Goal: Find contact information: Obtain details needed to contact an individual or organization

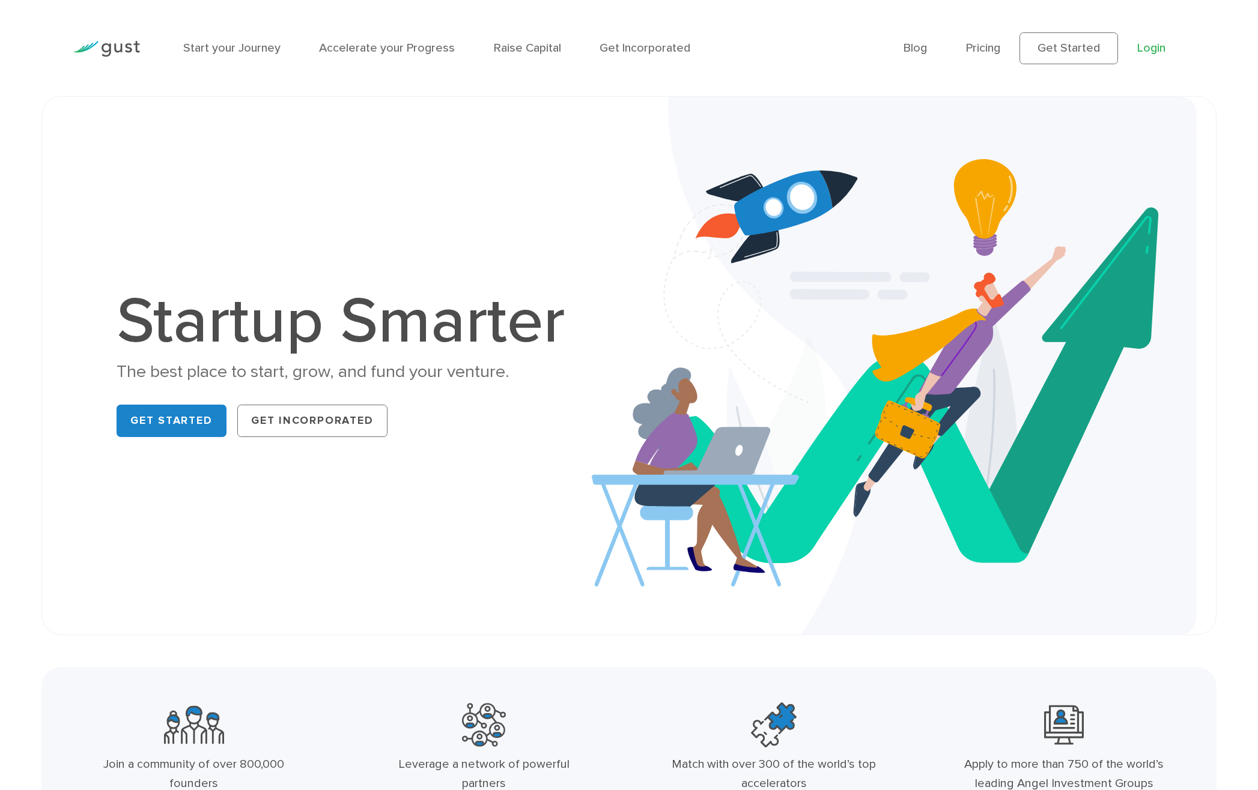
click at [1154, 47] on link "Login" at bounding box center [1151, 48] width 28 height 14
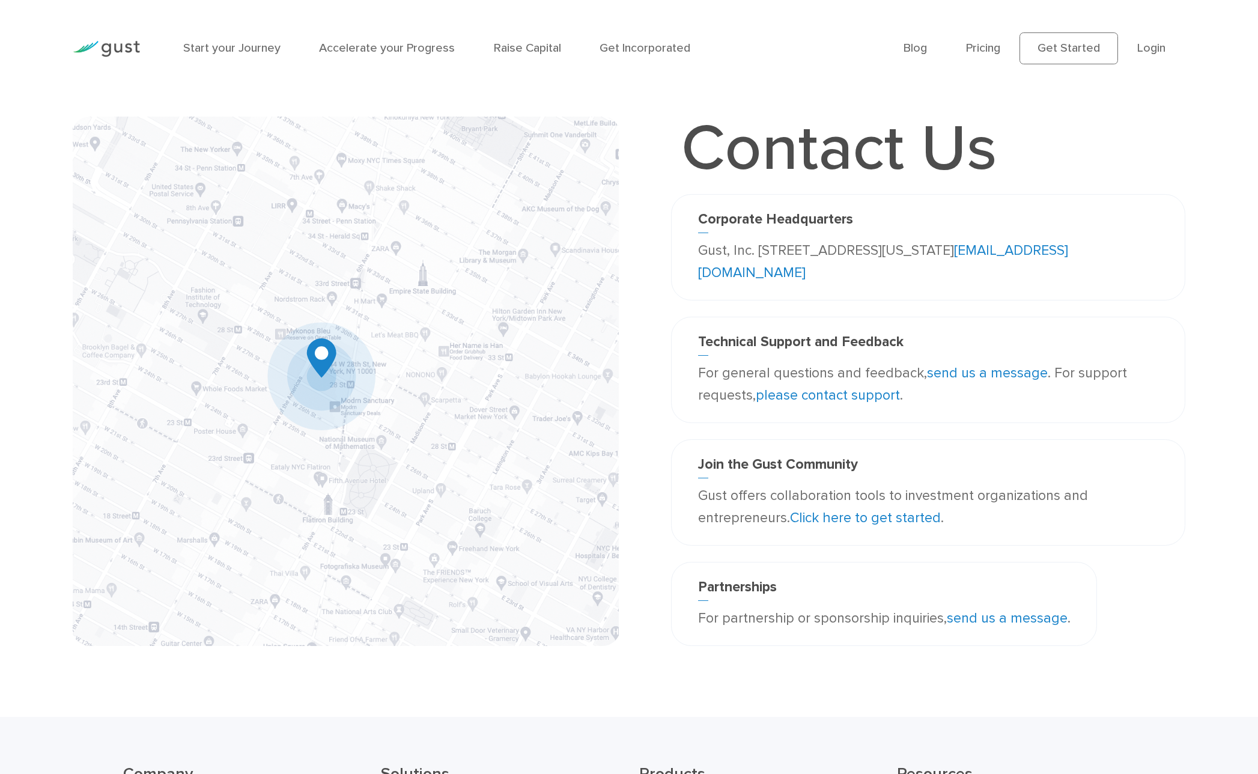
click at [787, 336] on h3 "Technical Support and Feedback" at bounding box center [928, 344] width 461 height 22
click at [778, 365] on p "For general questions and feedback, send us a message . For support requests, p…" at bounding box center [928, 384] width 461 height 45
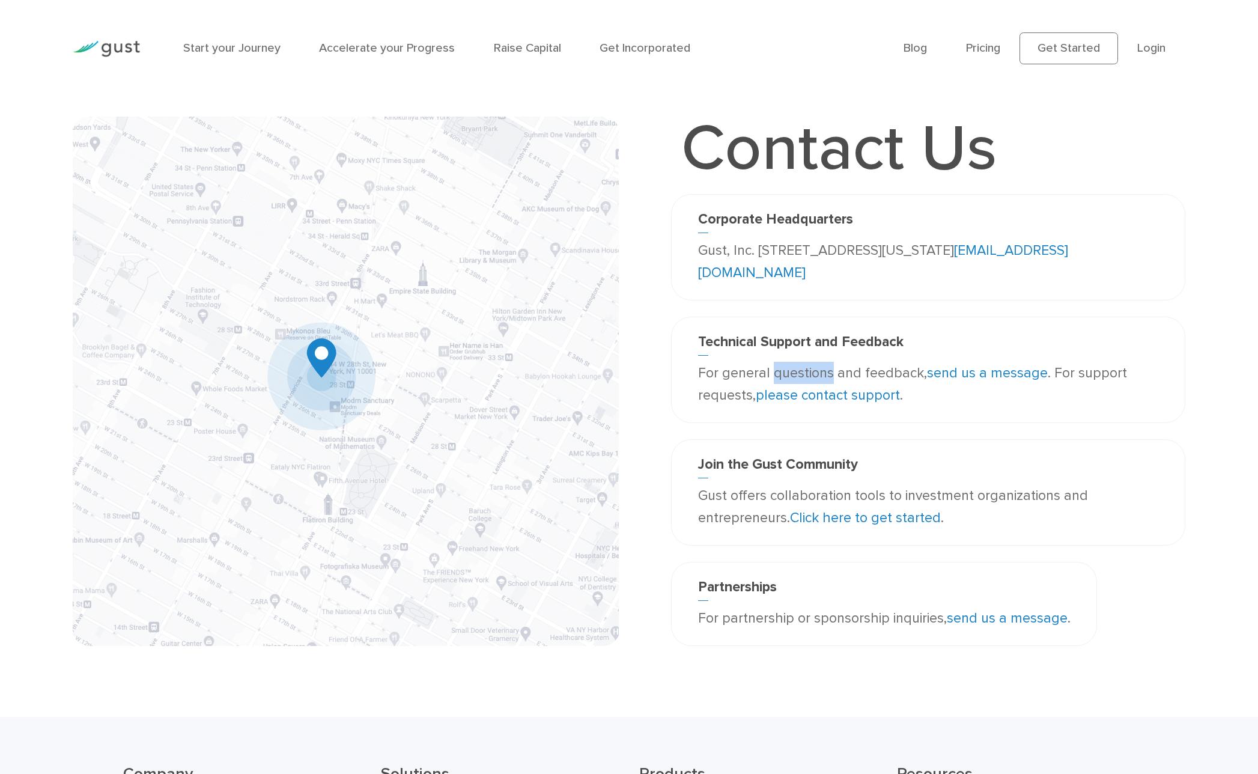
click at [778, 365] on p "For general questions and feedback, send us a message . For support requests, p…" at bounding box center [928, 384] width 461 height 45
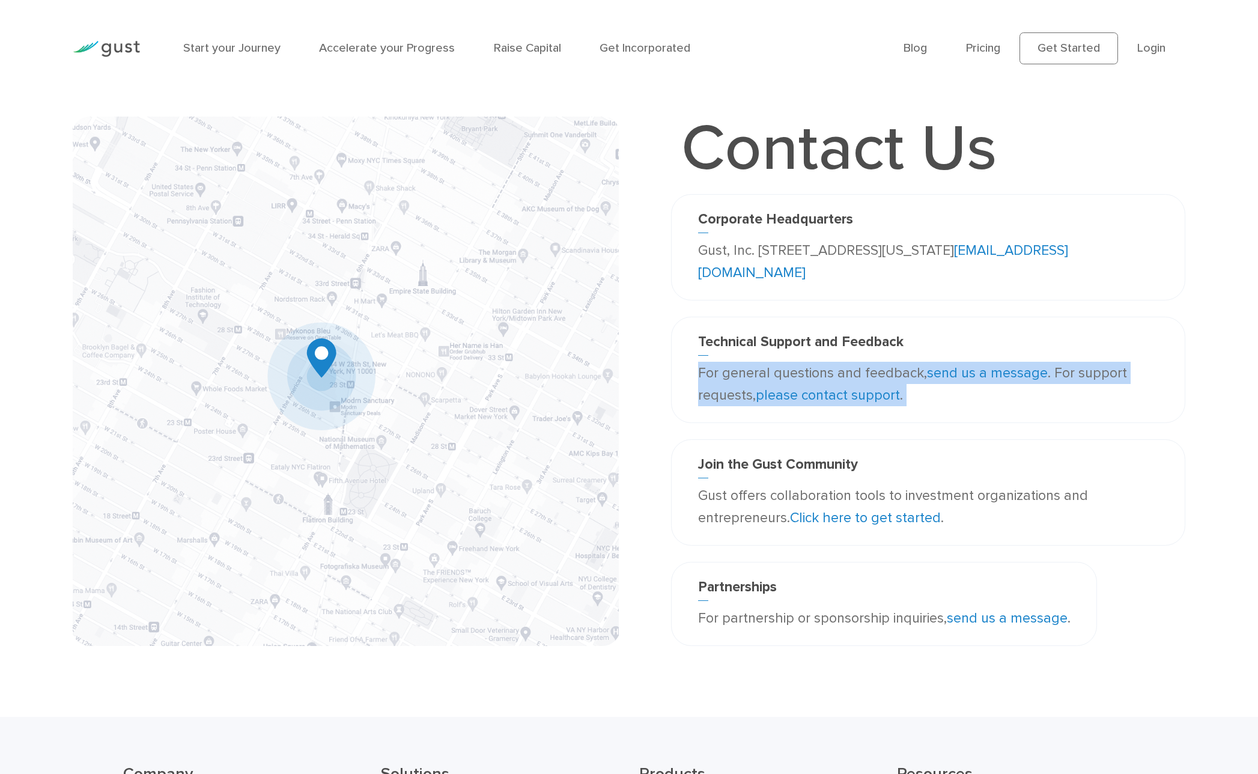
click at [831, 395] on link "please contact support" at bounding box center [827, 395] width 144 height 16
click at [574, 170] on img at bounding box center [346, 381] width 546 height 529
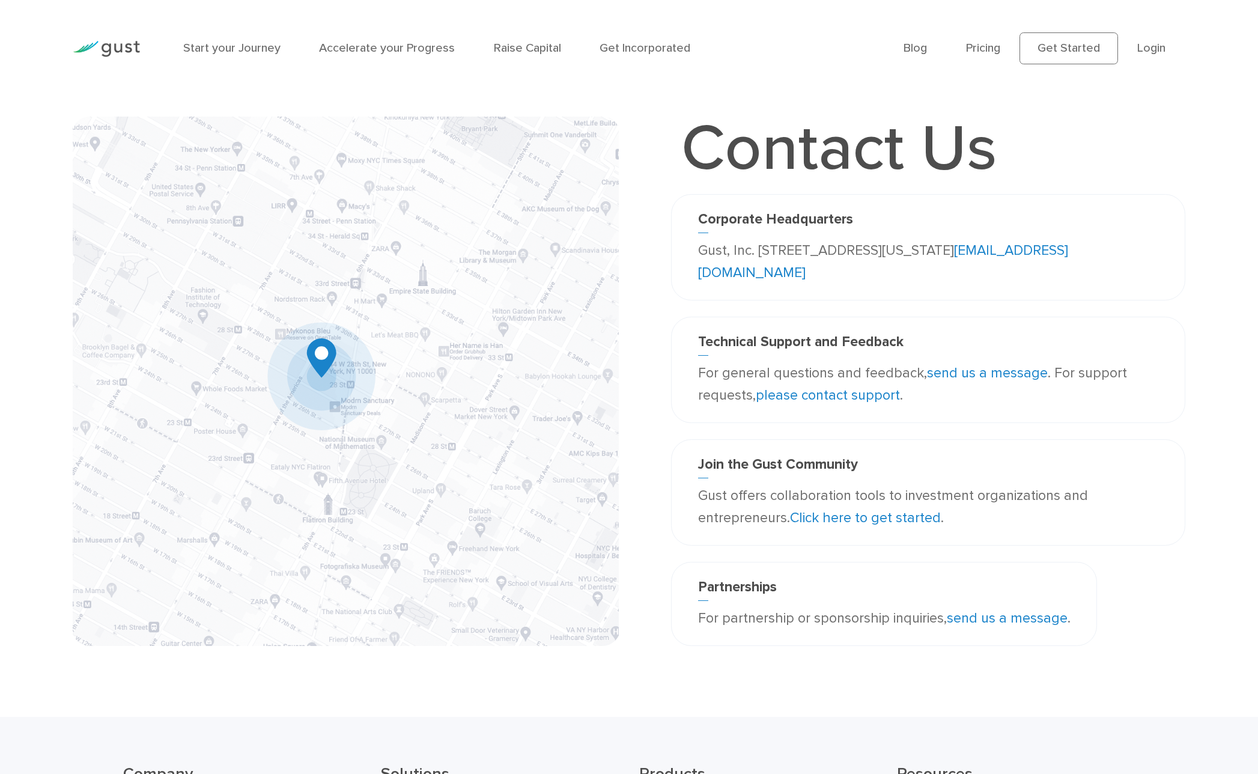
click at [689, 166] on h1 "Contact Us" at bounding box center [838, 149] width 335 height 64
click at [633, 194] on div "Contact Us Corporate Headquarters Gust, Inc. 188 Grand Street Second Floor New …" at bounding box center [912, 389] width 566 height 545
